Goal: Information Seeking & Learning: Find specific fact

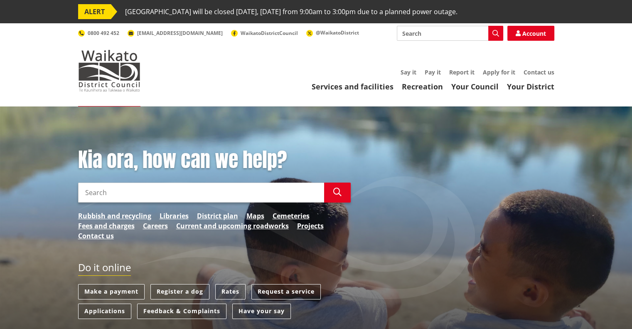
click at [148, 196] on input "Search" at bounding box center [201, 192] width 246 height 20
type input "kaitoke walkway"
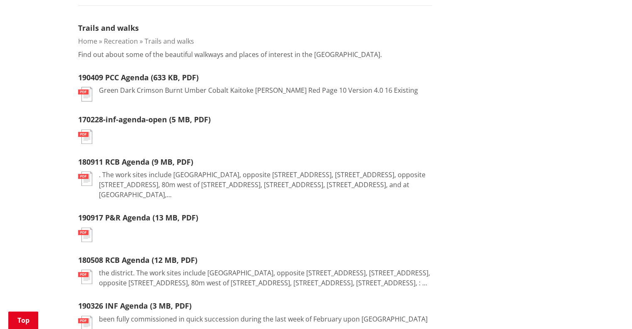
scroll to position [291, 0]
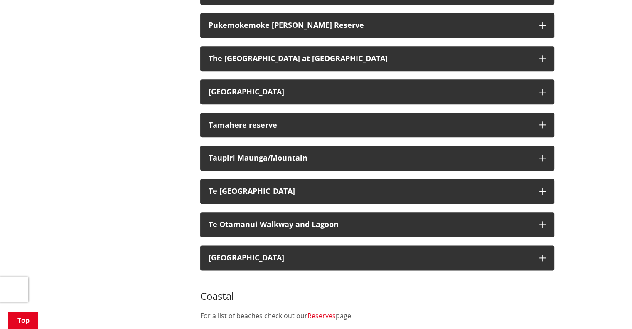
scroll to position [1122, 0]
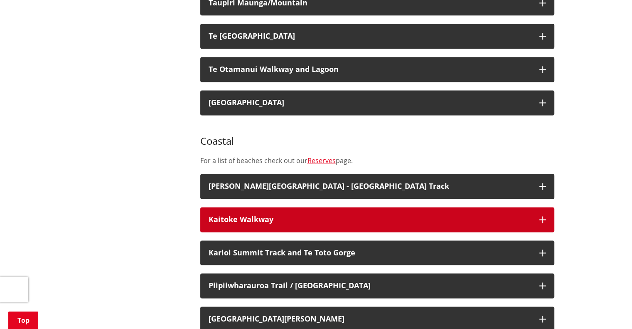
click at [256, 215] on div "Kaitoke Walkway" at bounding box center [370, 219] width 323 height 8
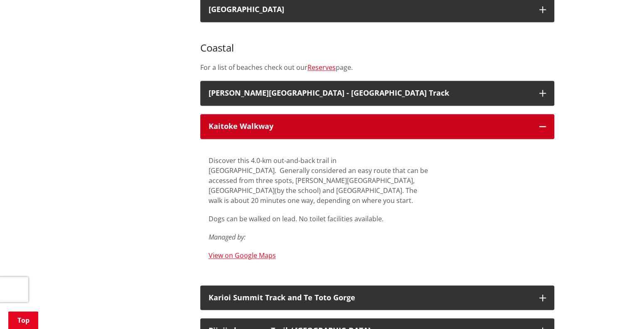
scroll to position [1247, 0]
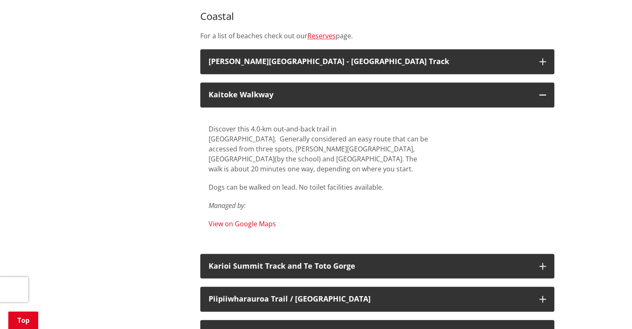
click at [258, 219] on link "View on Google Maps" at bounding box center [242, 223] width 67 height 9
